Goal: Task Accomplishment & Management: Use online tool/utility

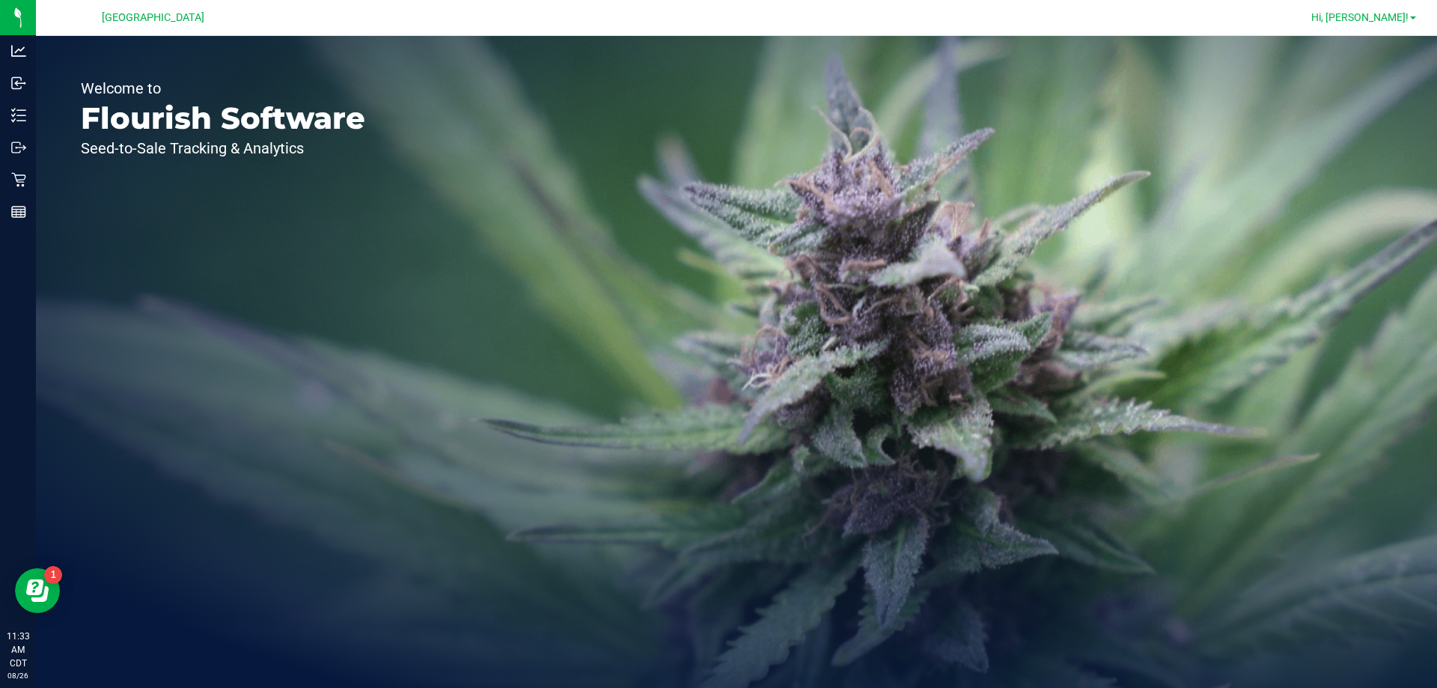
click at [1402, 22] on span "Hi, [PERSON_NAME]!" at bounding box center [1359, 17] width 97 height 12
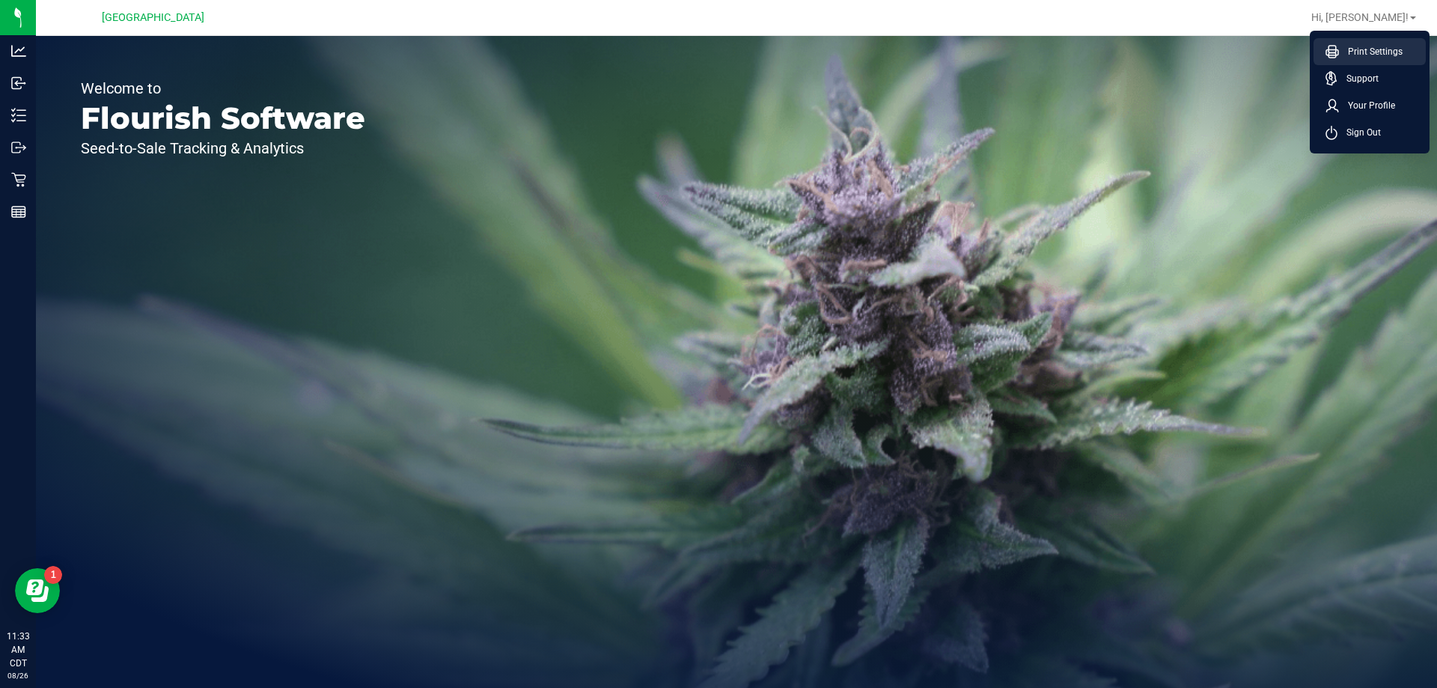
click at [1345, 44] on span "Print Settings" at bounding box center [1371, 51] width 64 height 15
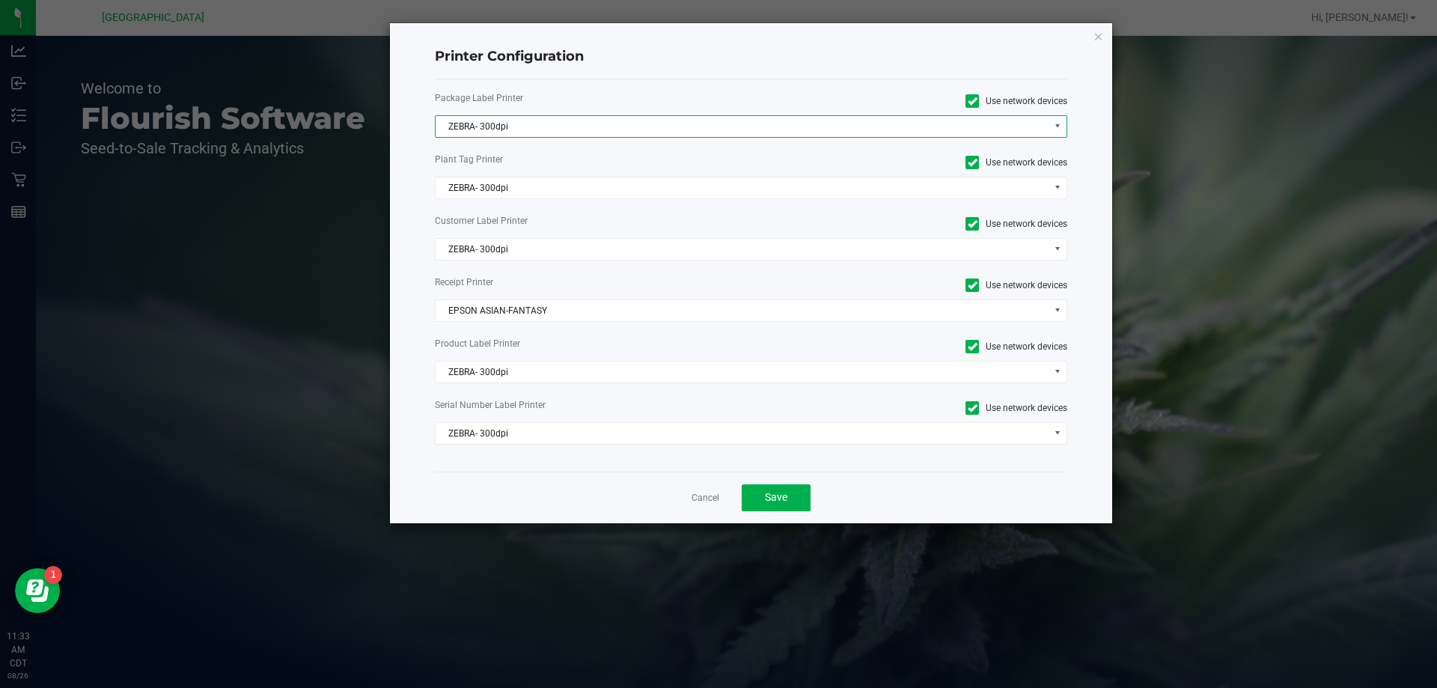
click at [575, 118] on span "ZEBRA- 300dpi" at bounding box center [741, 126] width 613 height 21
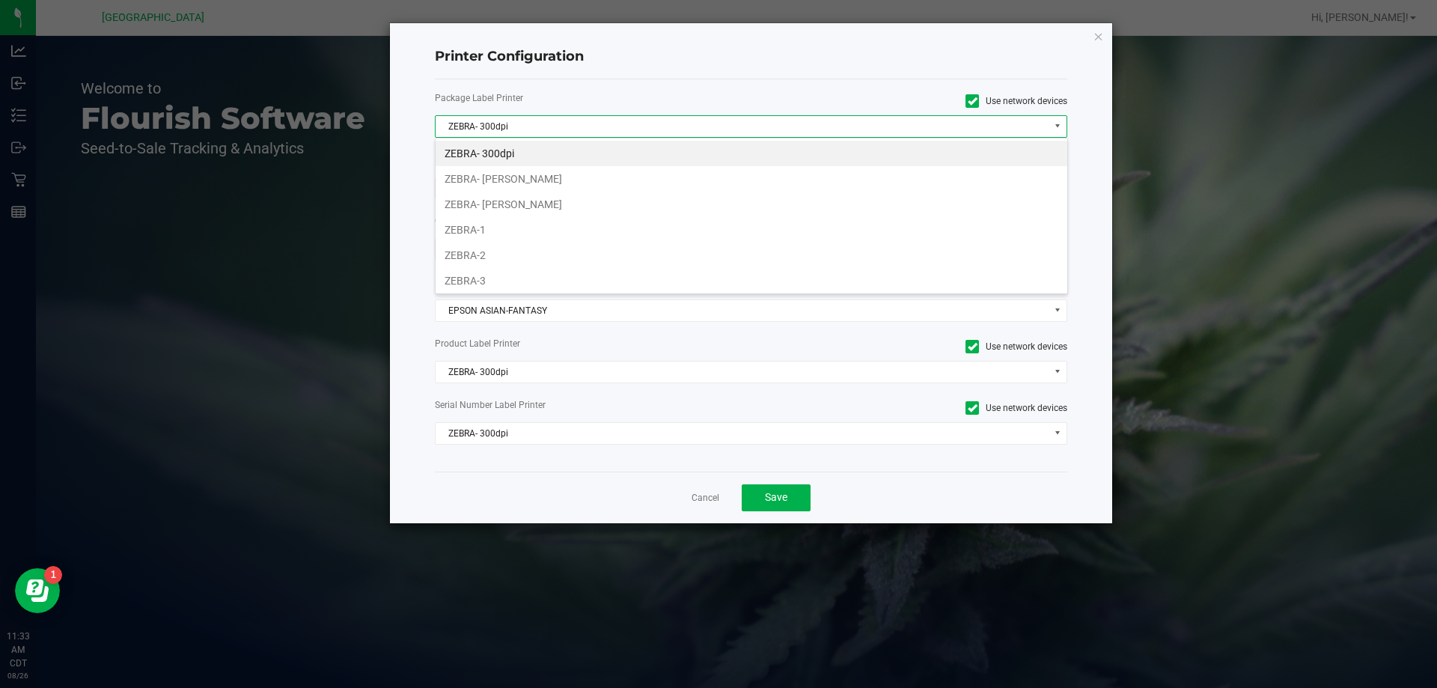
scroll to position [22, 632]
click at [496, 227] on li "ZEBRA-1" at bounding box center [750, 229] width 631 height 25
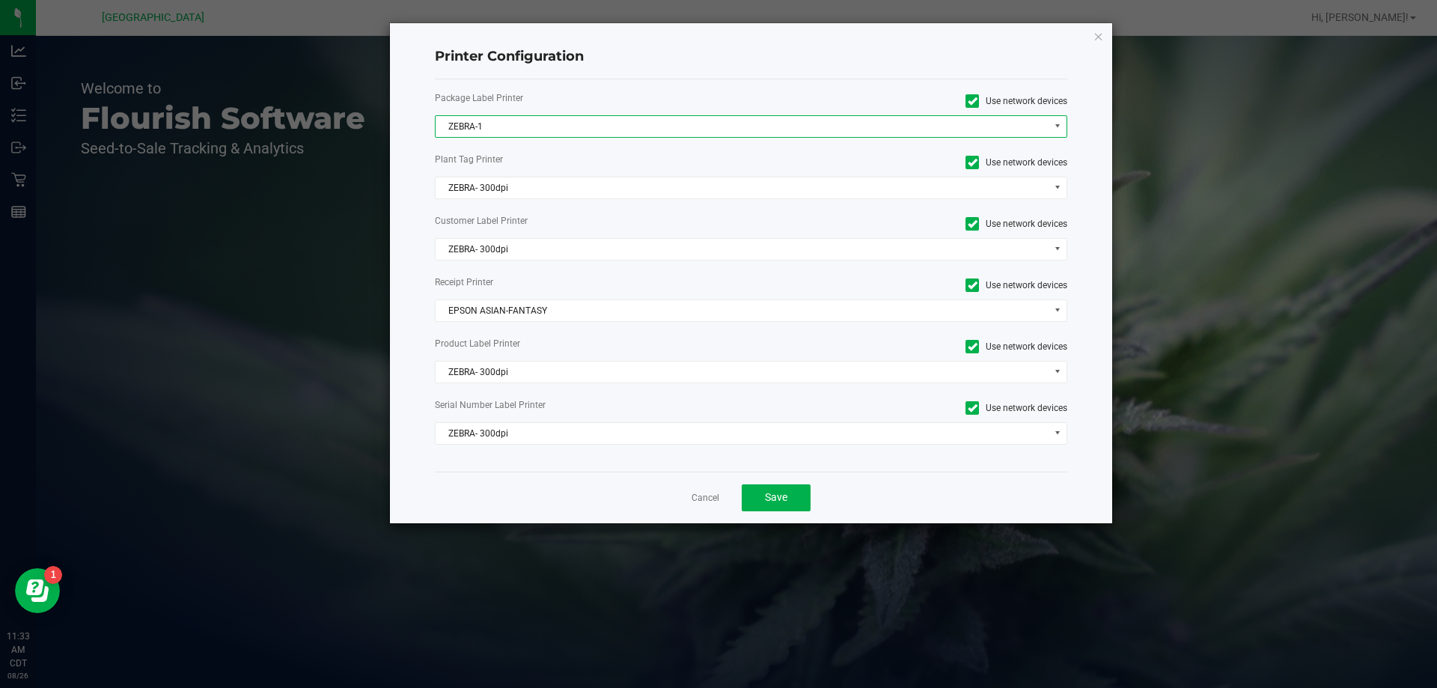
click at [477, 172] on div "Plant Tag Printer Use network devices" at bounding box center [750, 163] width 655 height 20
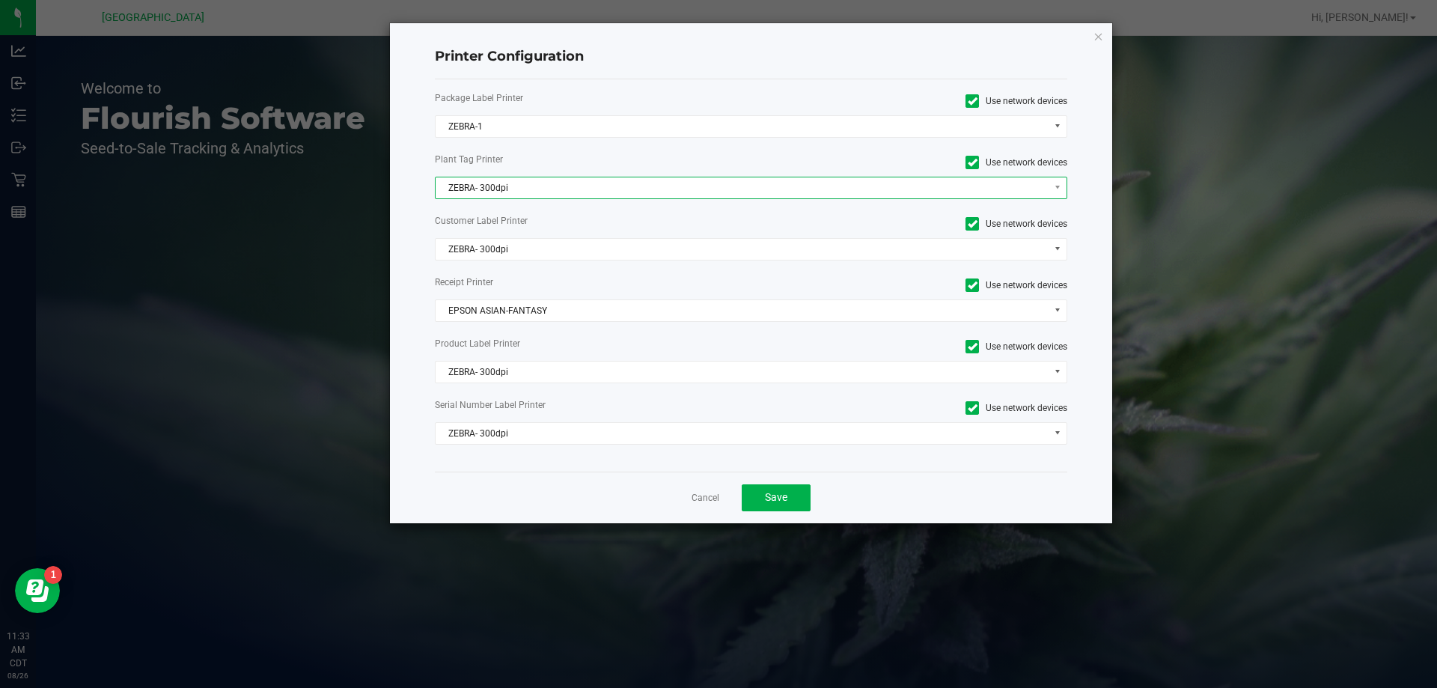
click at [477, 181] on span "ZEBRA- 300dpi" at bounding box center [741, 187] width 613 height 21
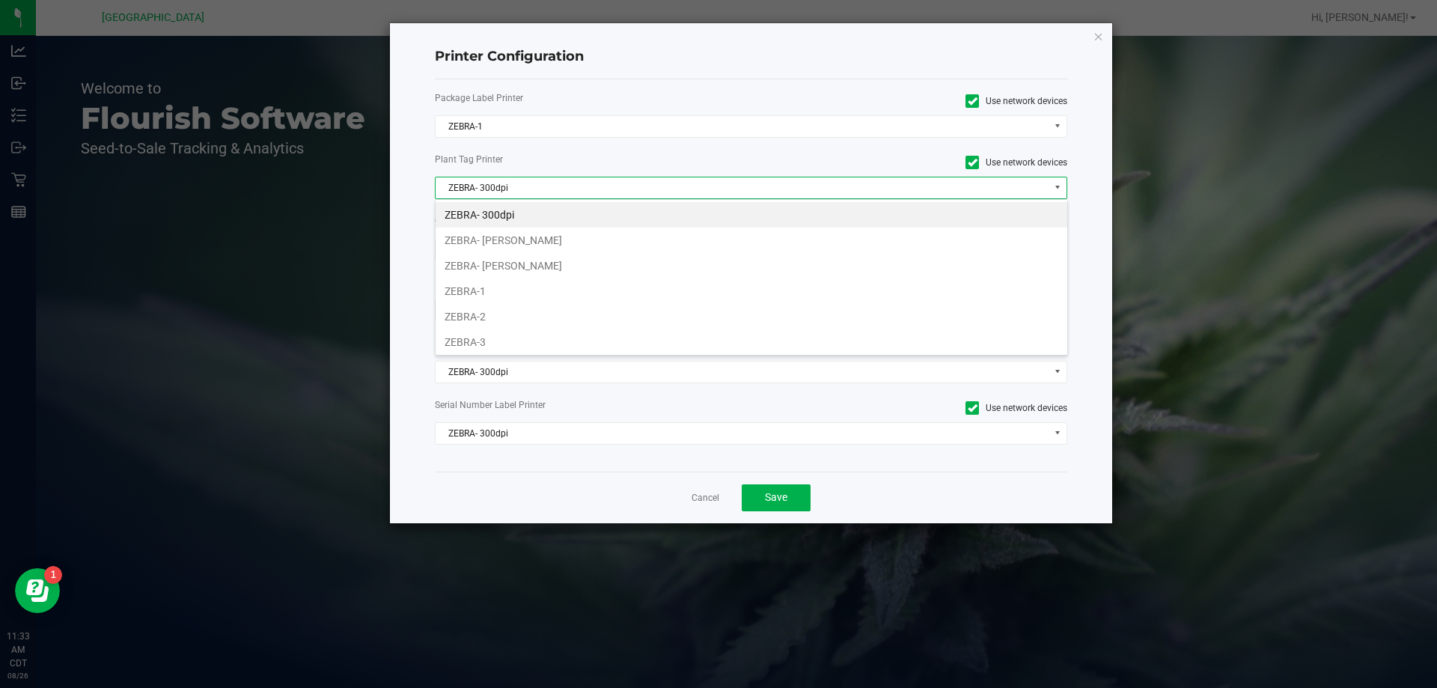
click at [507, 292] on li "ZEBRA-1" at bounding box center [750, 290] width 631 height 25
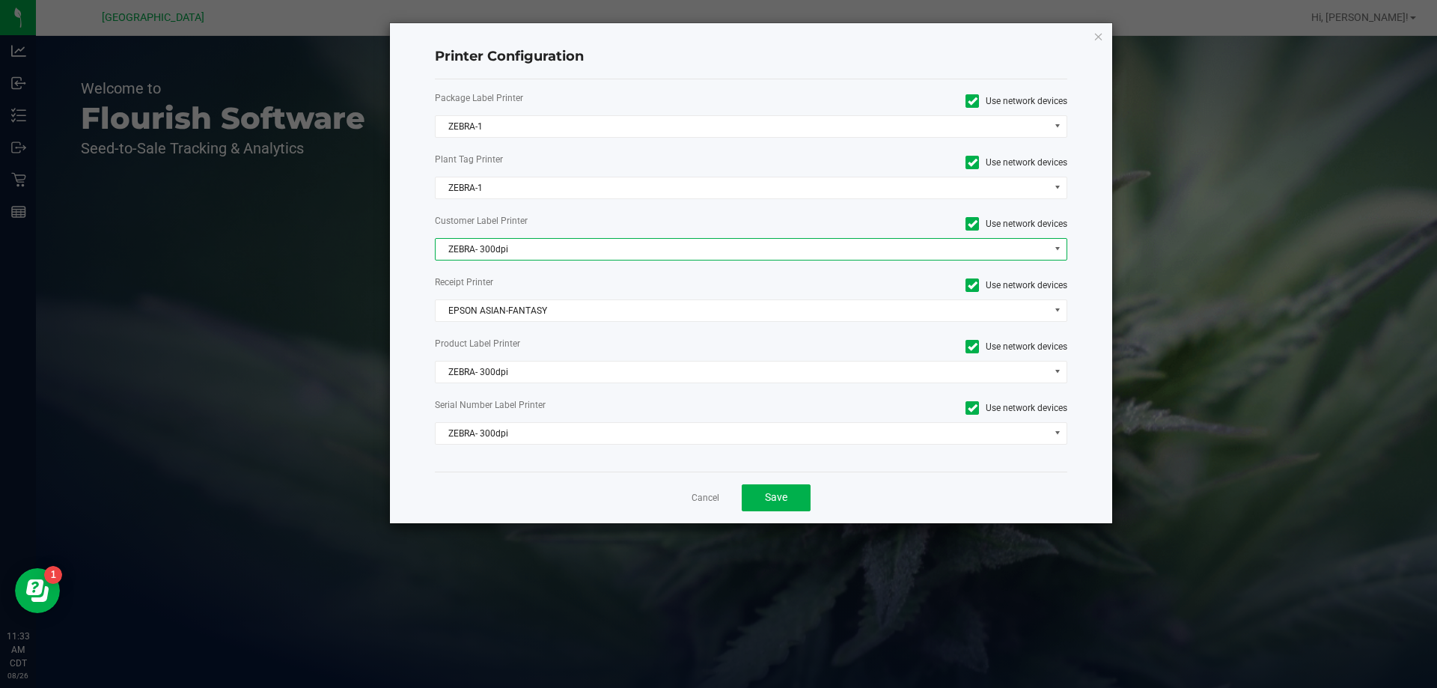
click at [499, 257] on span "ZEBRA- 300dpi" at bounding box center [741, 249] width 613 height 21
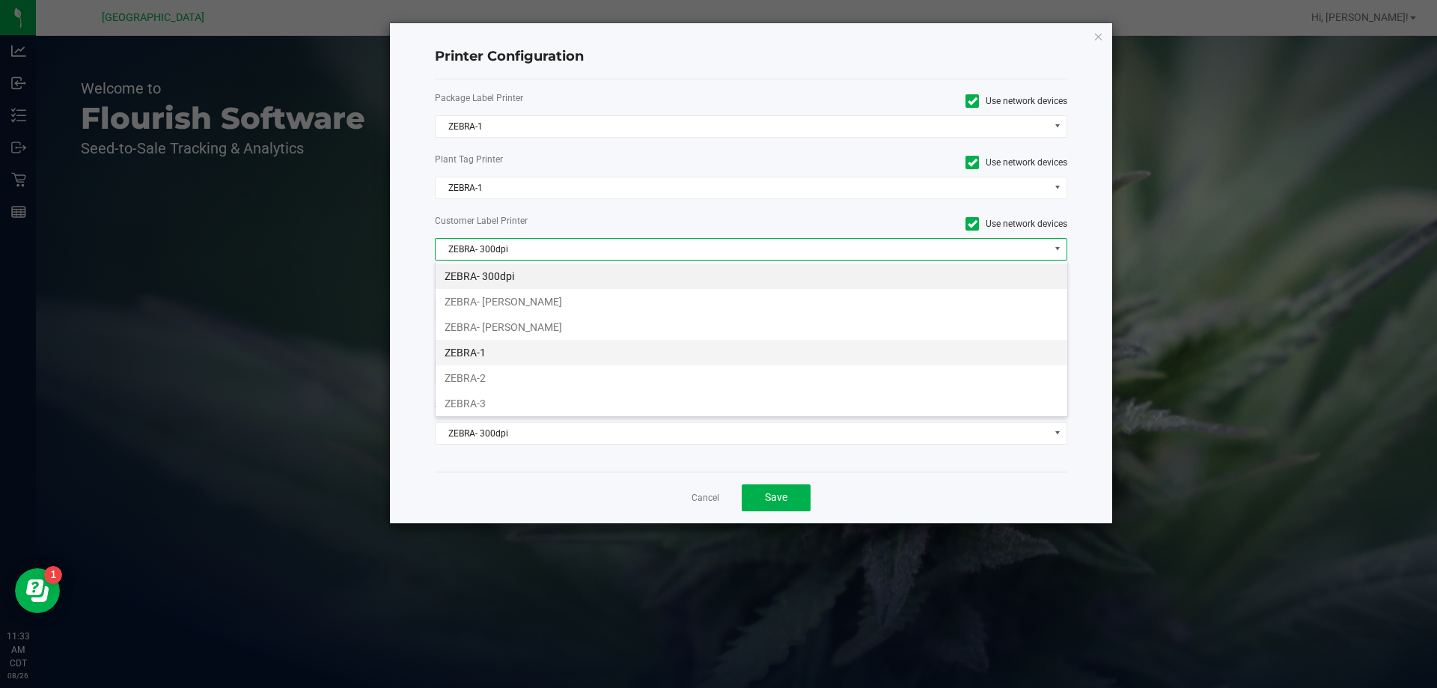
click at [508, 361] on li "ZEBRA-1" at bounding box center [750, 352] width 631 height 25
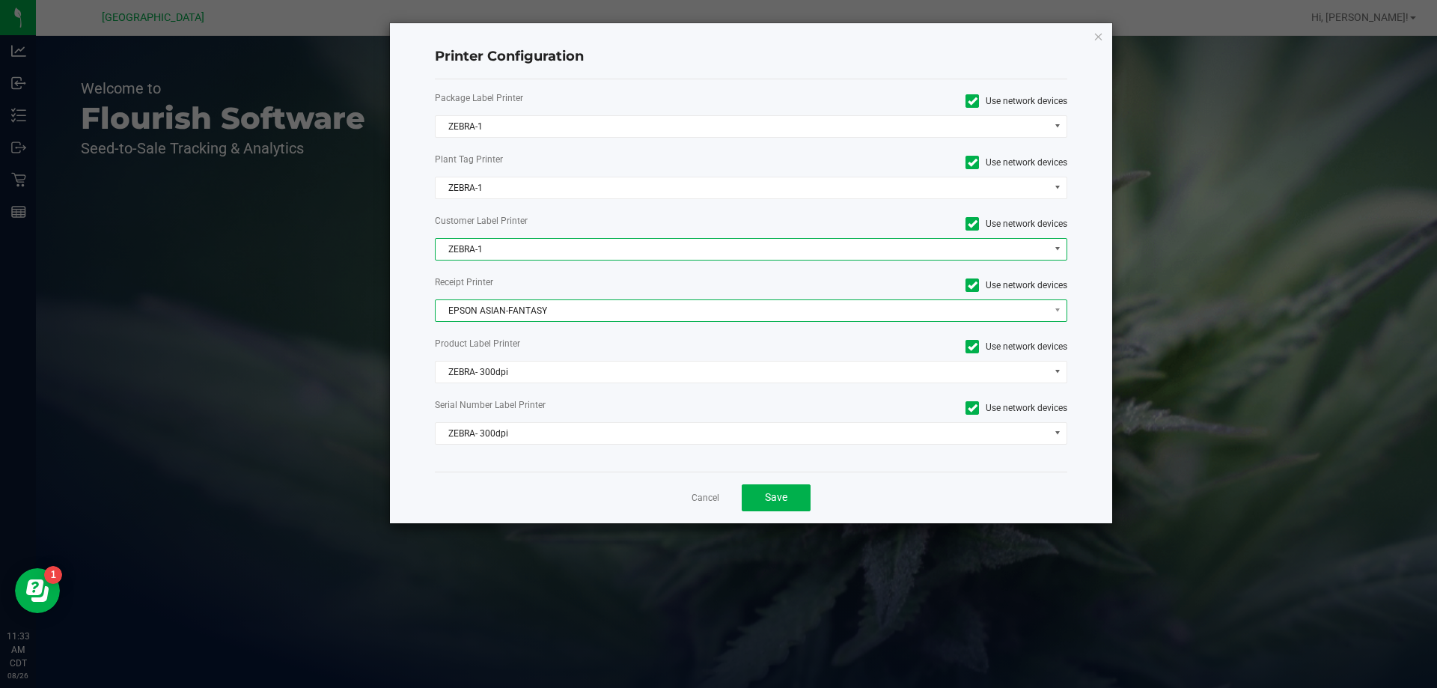
click at [493, 310] on span "EPSON ASIAN-FANTASY" at bounding box center [741, 310] width 613 height 21
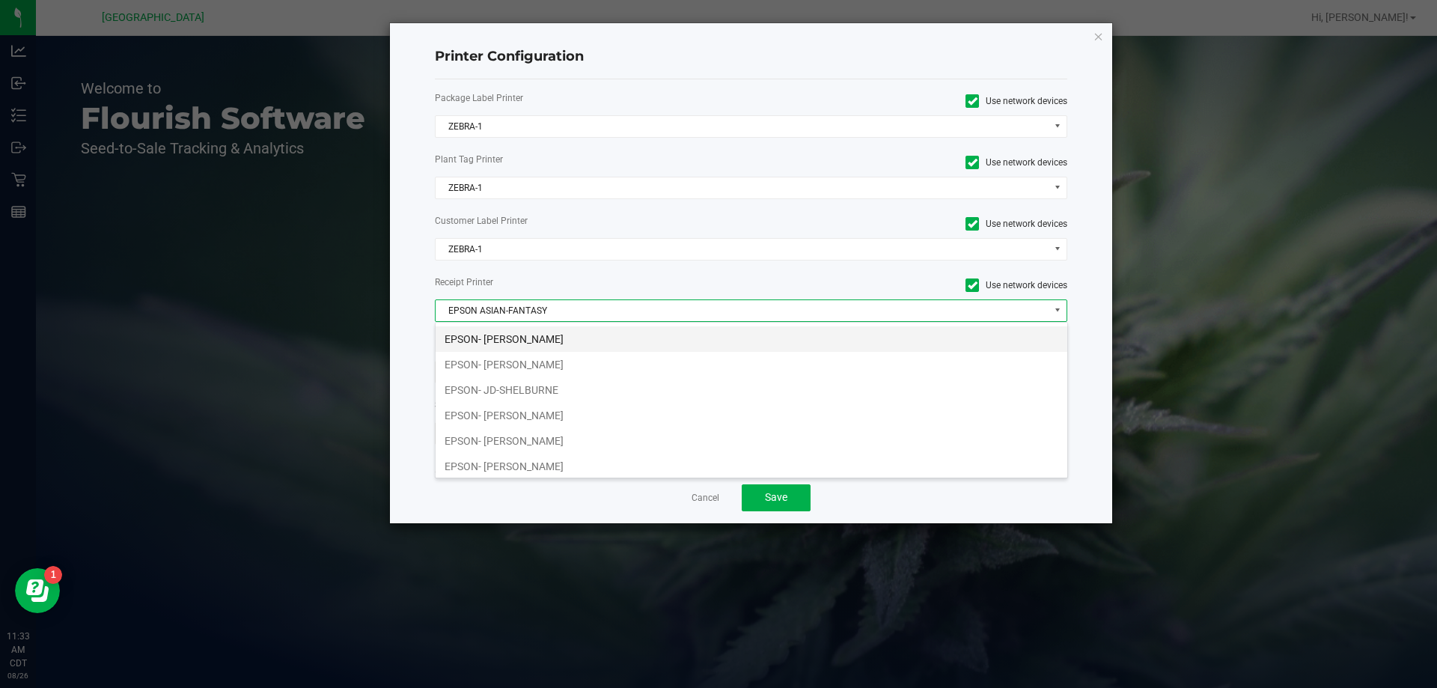
scroll to position [0, 0]
click at [556, 393] on li "EPSON [PERSON_NAME]-ENTENDRE" at bounding box center [750, 388] width 631 height 25
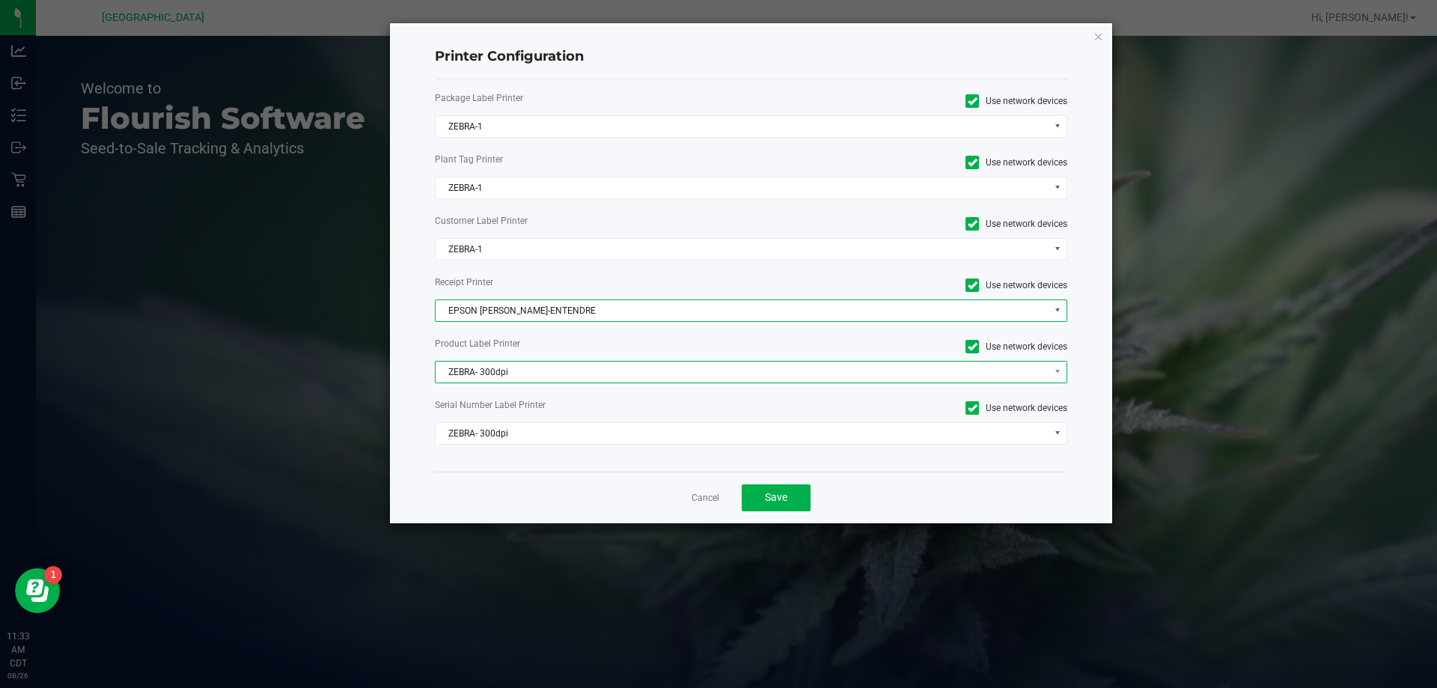
click at [494, 370] on span "ZEBRA- 300dpi" at bounding box center [741, 371] width 613 height 21
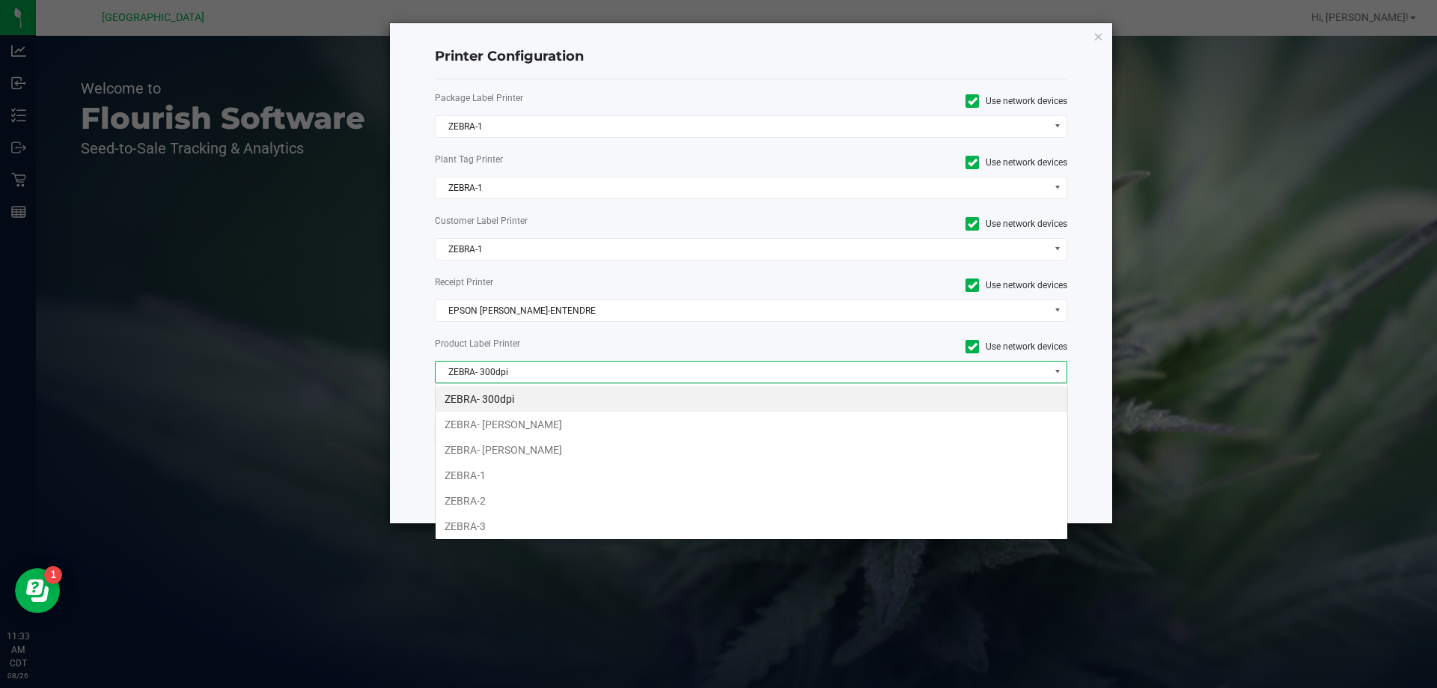
scroll to position [22, 632]
click at [513, 477] on li "ZEBRA-1" at bounding box center [750, 474] width 631 height 25
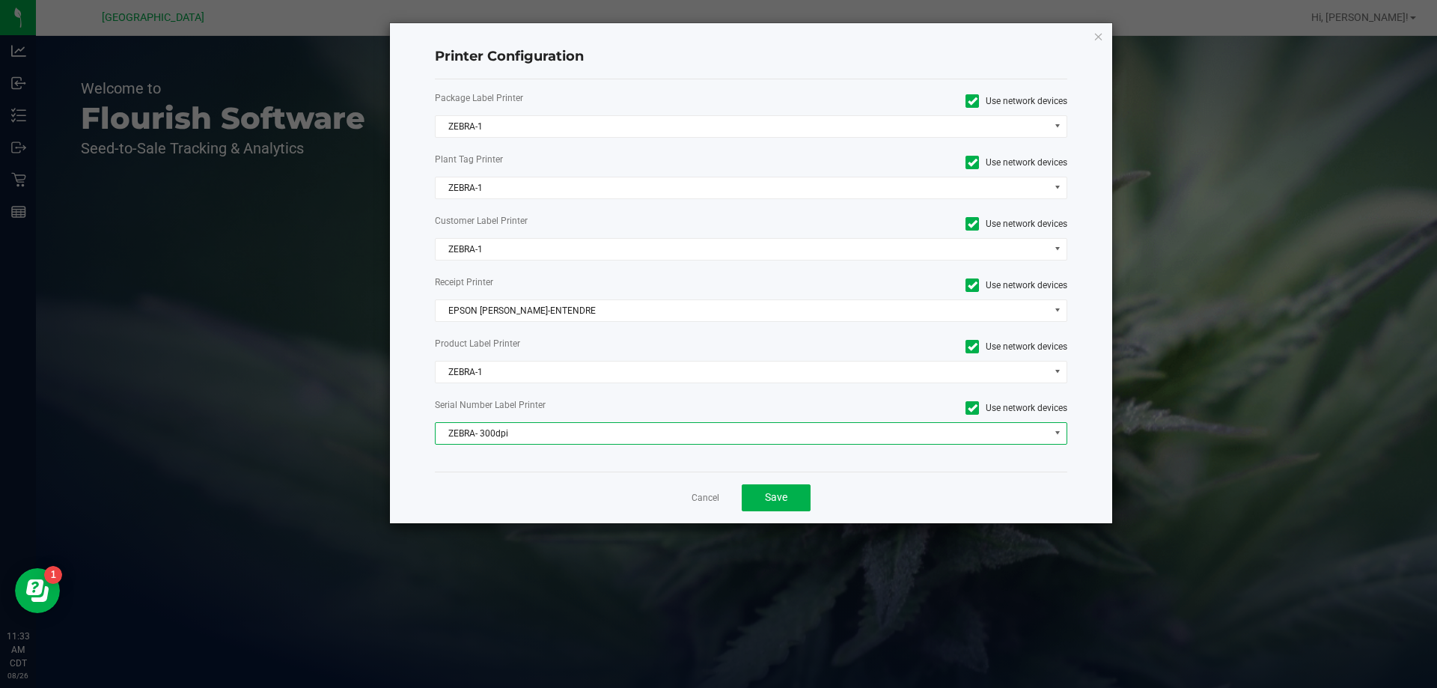
click at [507, 435] on span "ZEBRA- 300dpi" at bounding box center [741, 433] width 613 height 21
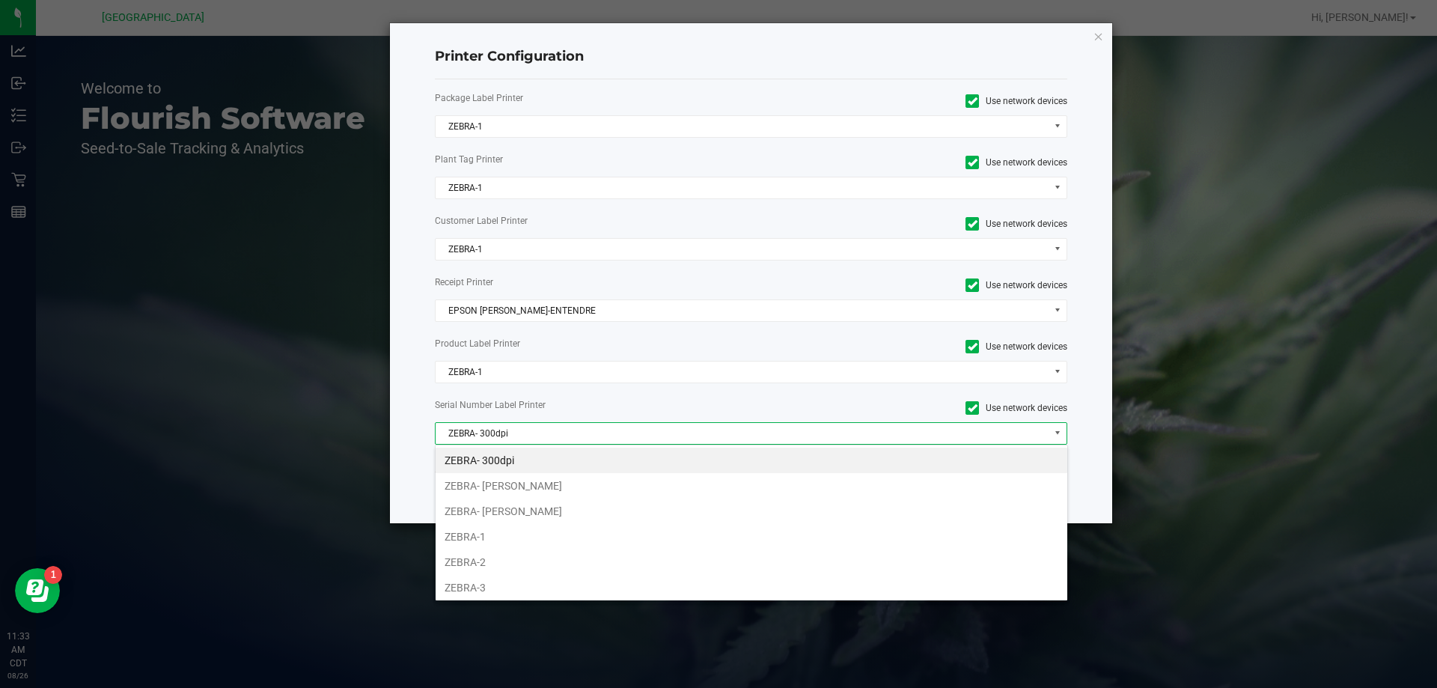
drag, startPoint x: 498, startPoint y: 533, endPoint x: 611, endPoint y: 513, distance: 114.8
click at [510, 530] on li "ZEBRA-1" at bounding box center [750, 536] width 631 height 25
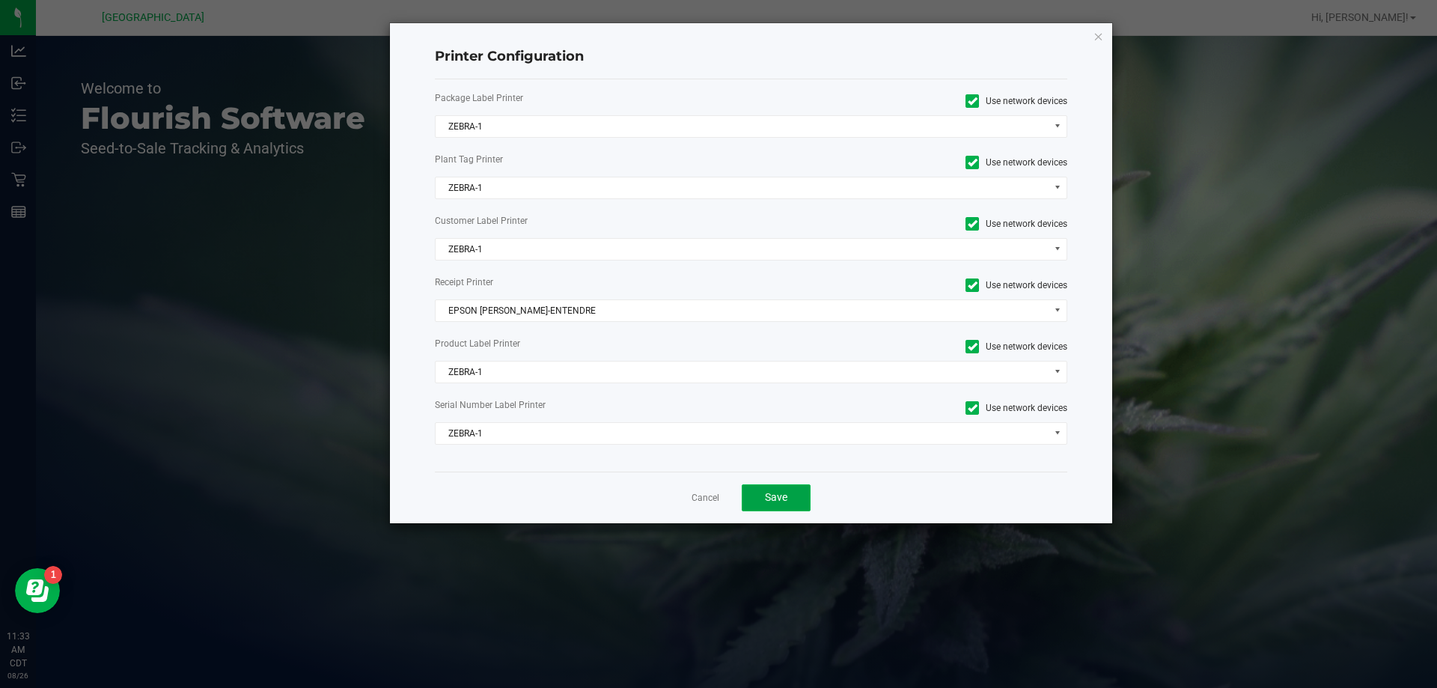
click at [783, 494] on span "Save" at bounding box center [776, 497] width 22 height 12
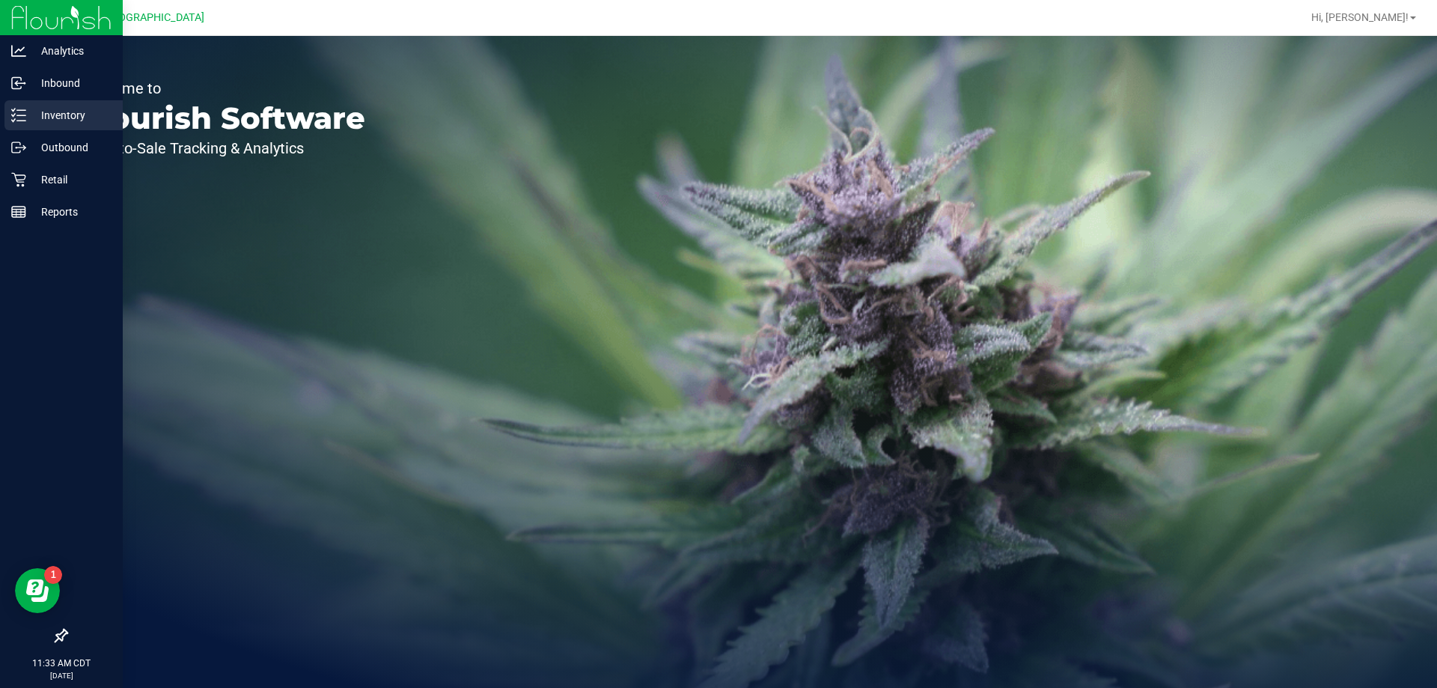
click at [42, 120] on p "Inventory" at bounding box center [71, 115] width 90 height 18
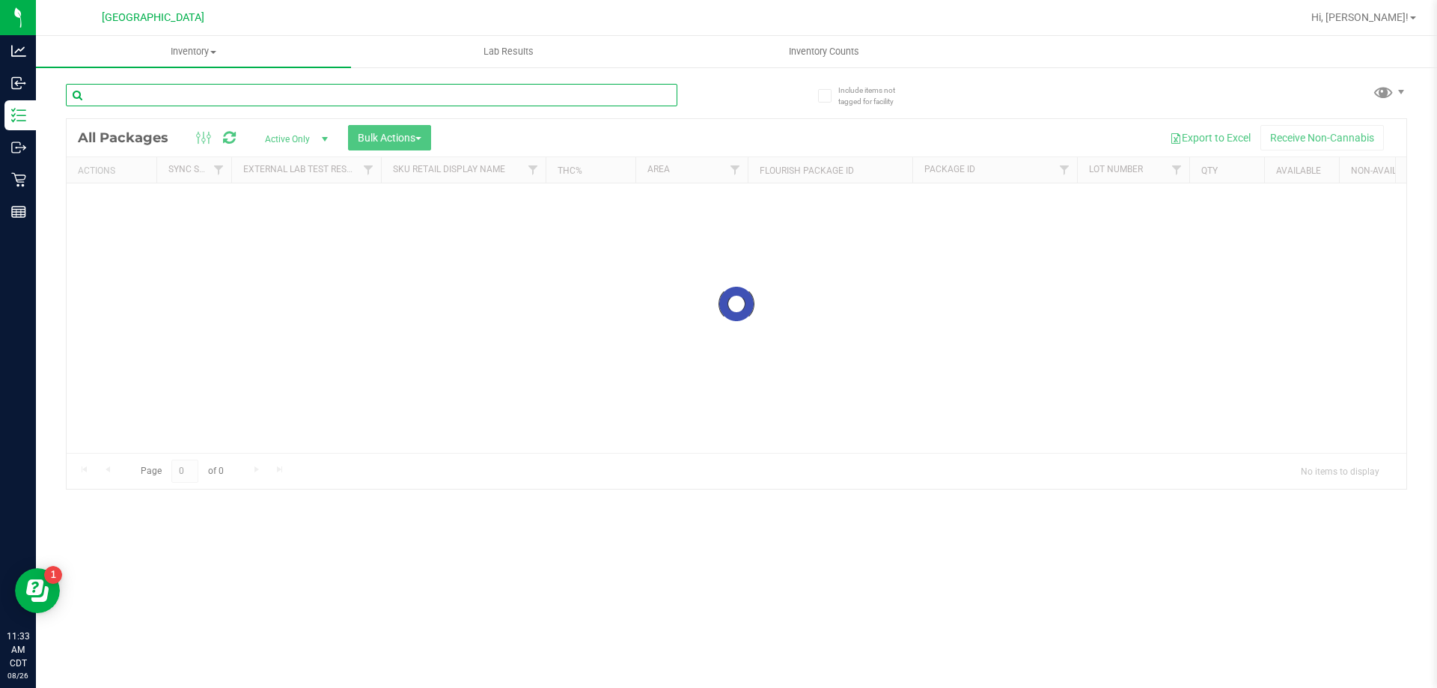
click at [194, 97] on div "Inventory All packages All inventory Waste log Create inventory Lab Results Inv…" at bounding box center [736, 362] width 1401 height 652
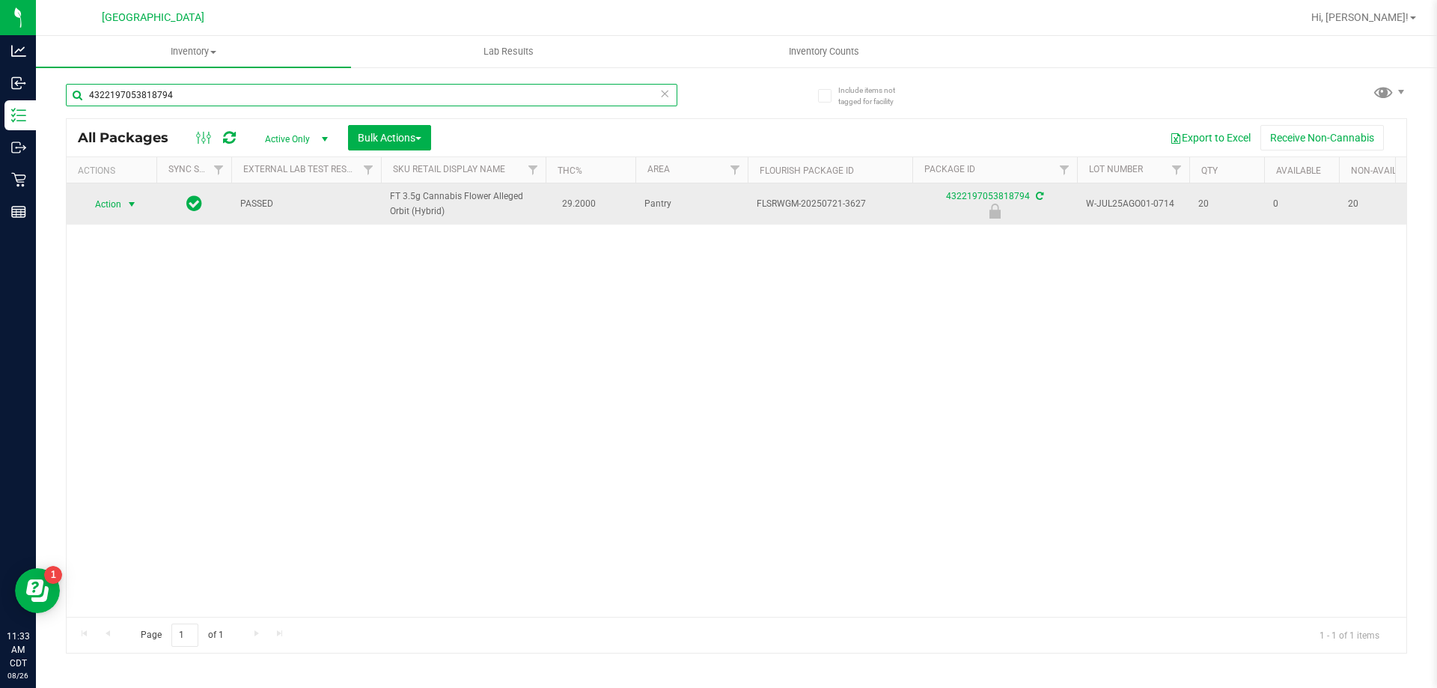
type input "4322197053818794"
click at [126, 199] on span "select" at bounding box center [132, 204] width 12 height 12
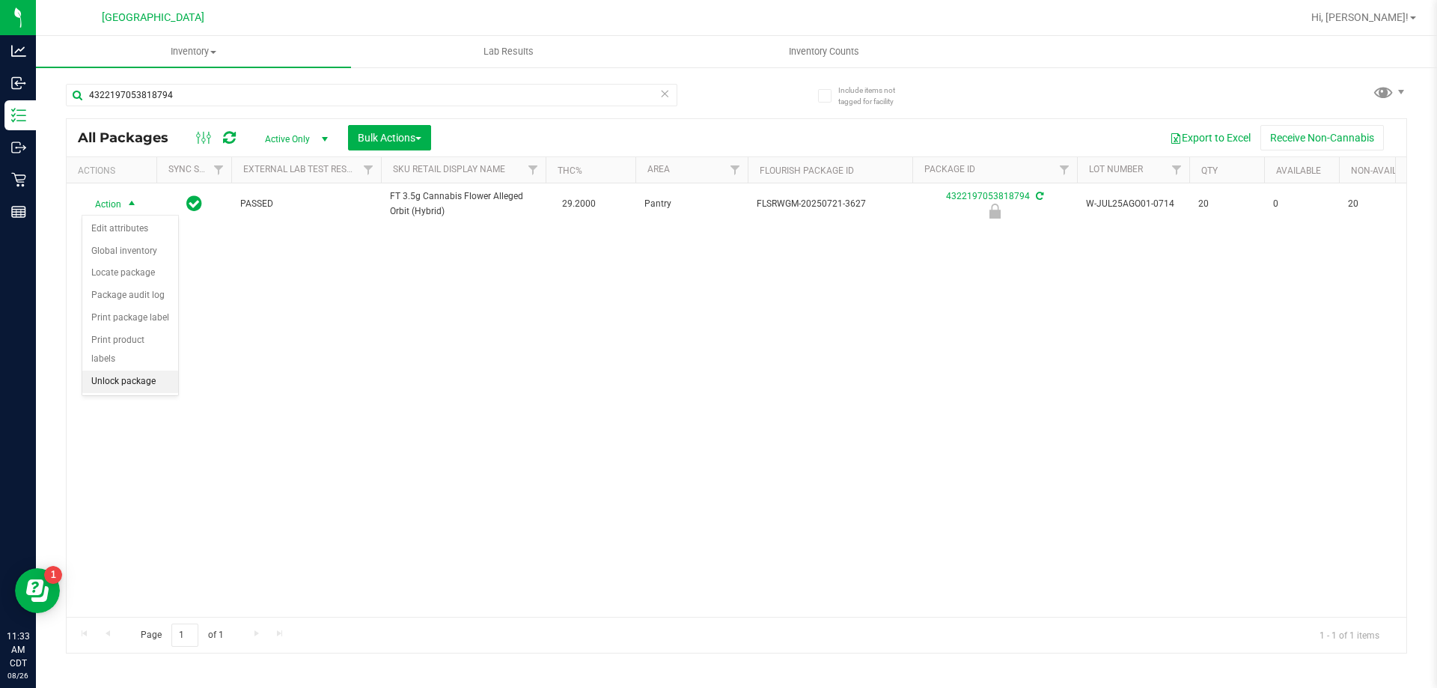
click at [124, 370] on li "Unlock package" at bounding box center [130, 381] width 96 height 22
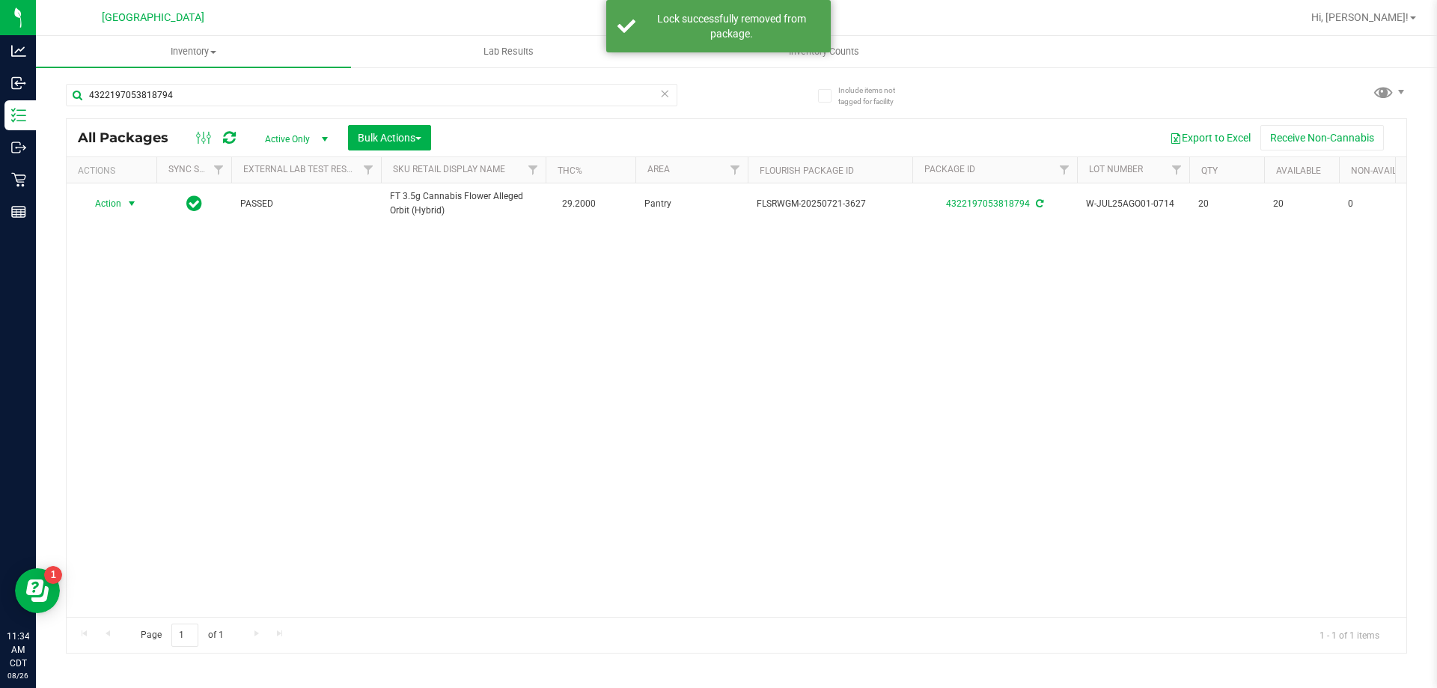
click at [123, 206] on span "select" at bounding box center [132, 203] width 19 height 21
click at [123, 382] on li "Print package label" at bounding box center [140, 384] width 116 height 22
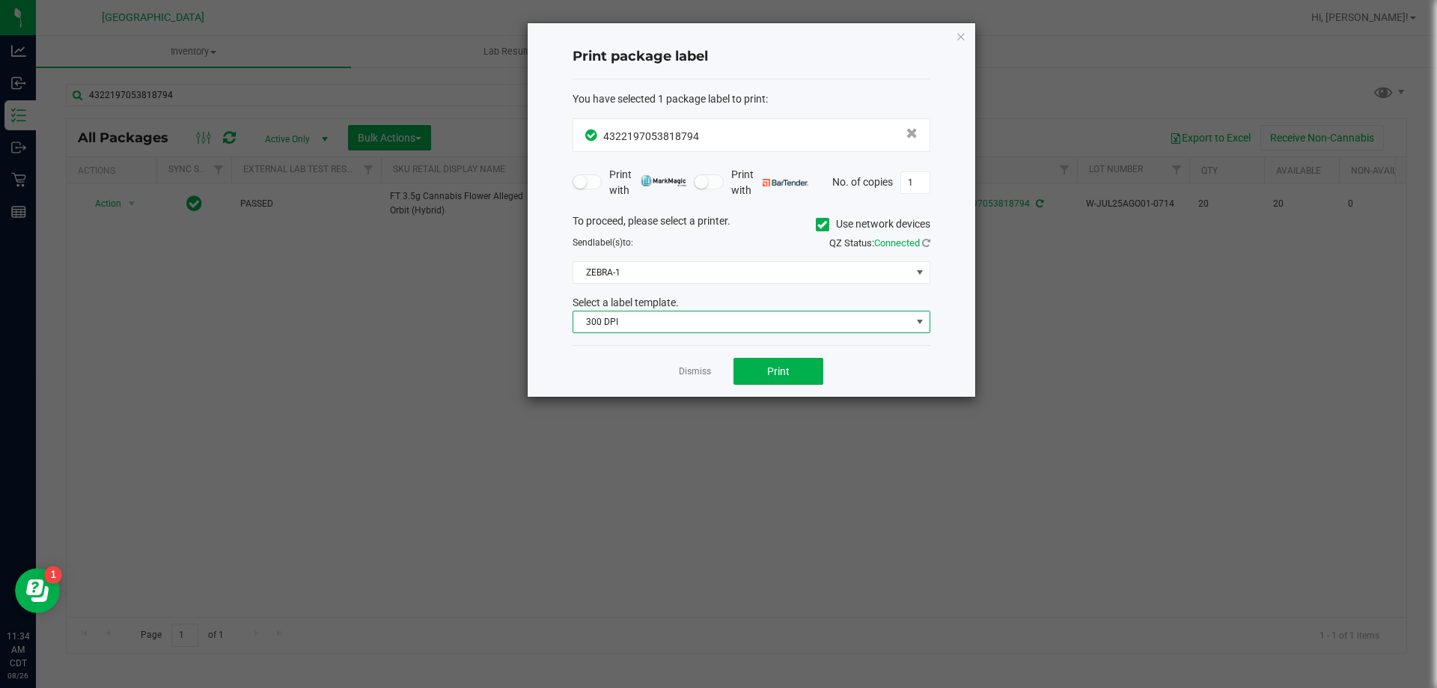
click at [591, 311] on span "300 DPI" at bounding box center [751, 322] width 358 height 22
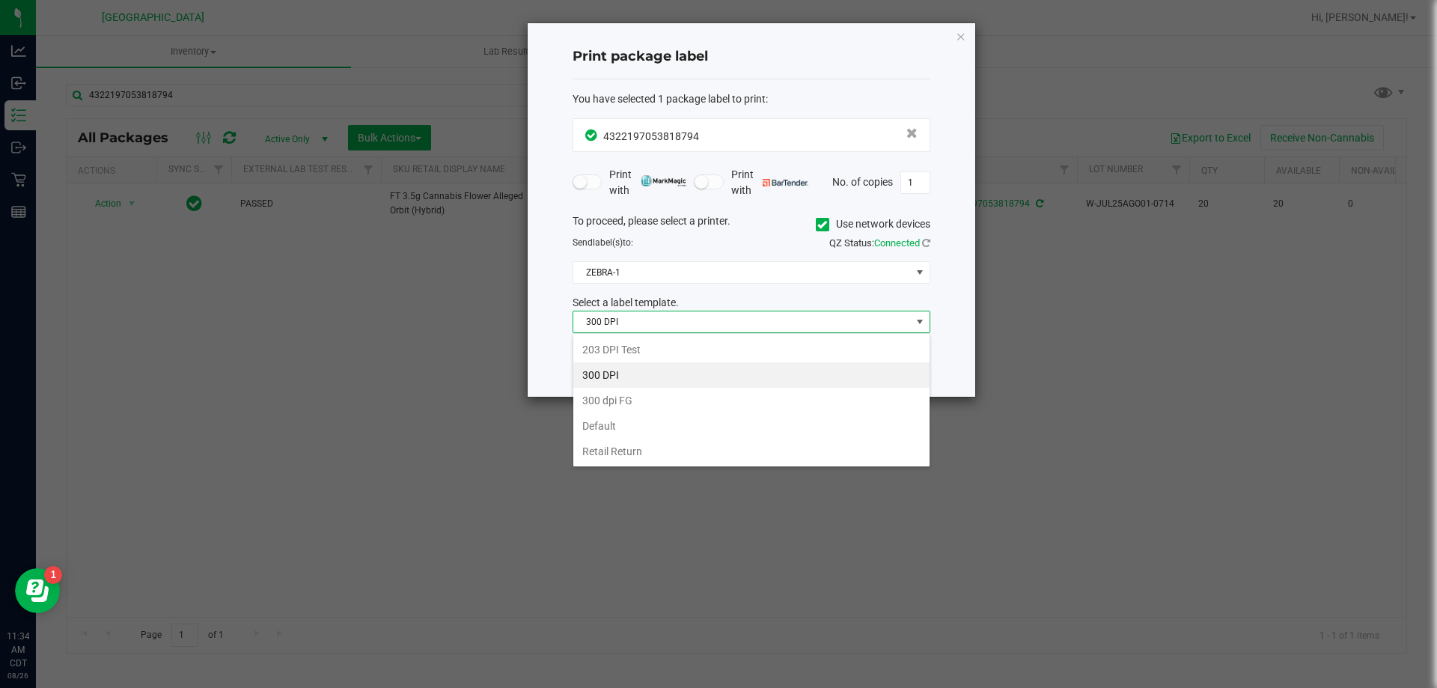
scroll to position [22, 358]
drag, startPoint x: 611, startPoint y: 352, endPoint x: 868, endPoint y: 361, distance: 256.8
click at [613, 352] on li "203 DPI Test" at bounding box center [751, 349] width 356 height 25
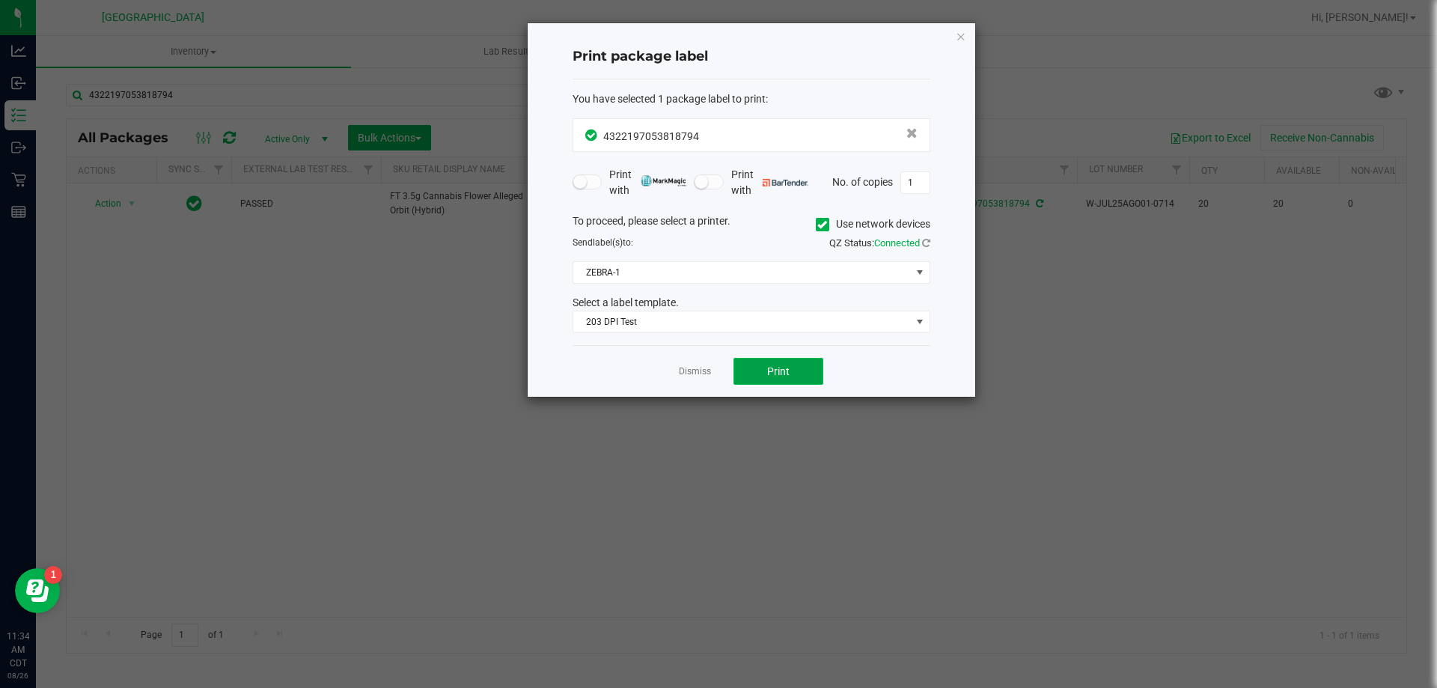
click at [776, 373] on span "Print" at bounding box center [778, 371] width 22 height 12
